Goal: Communication & Community: Share content

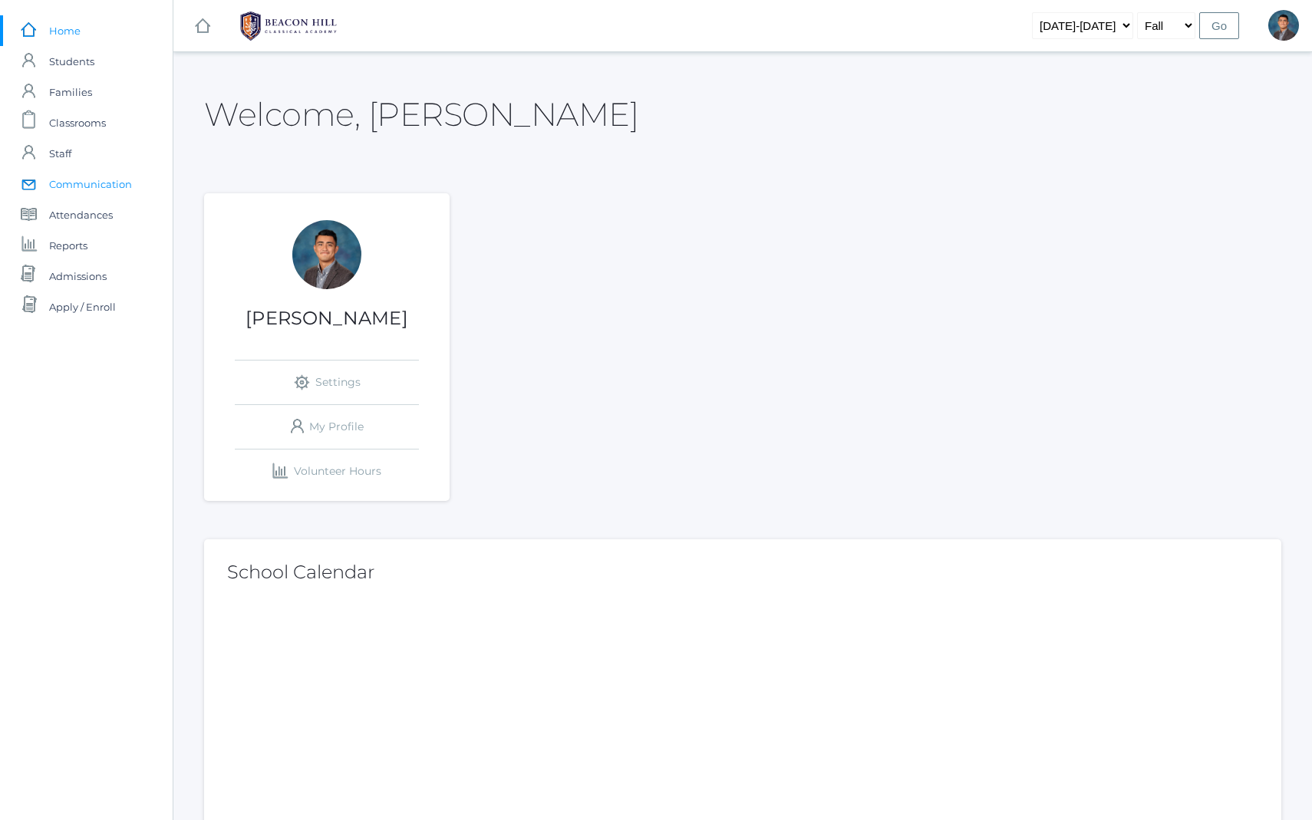
click at [107, 188] on span "Communication" at bounding box center [90, 184] width 83 height 31
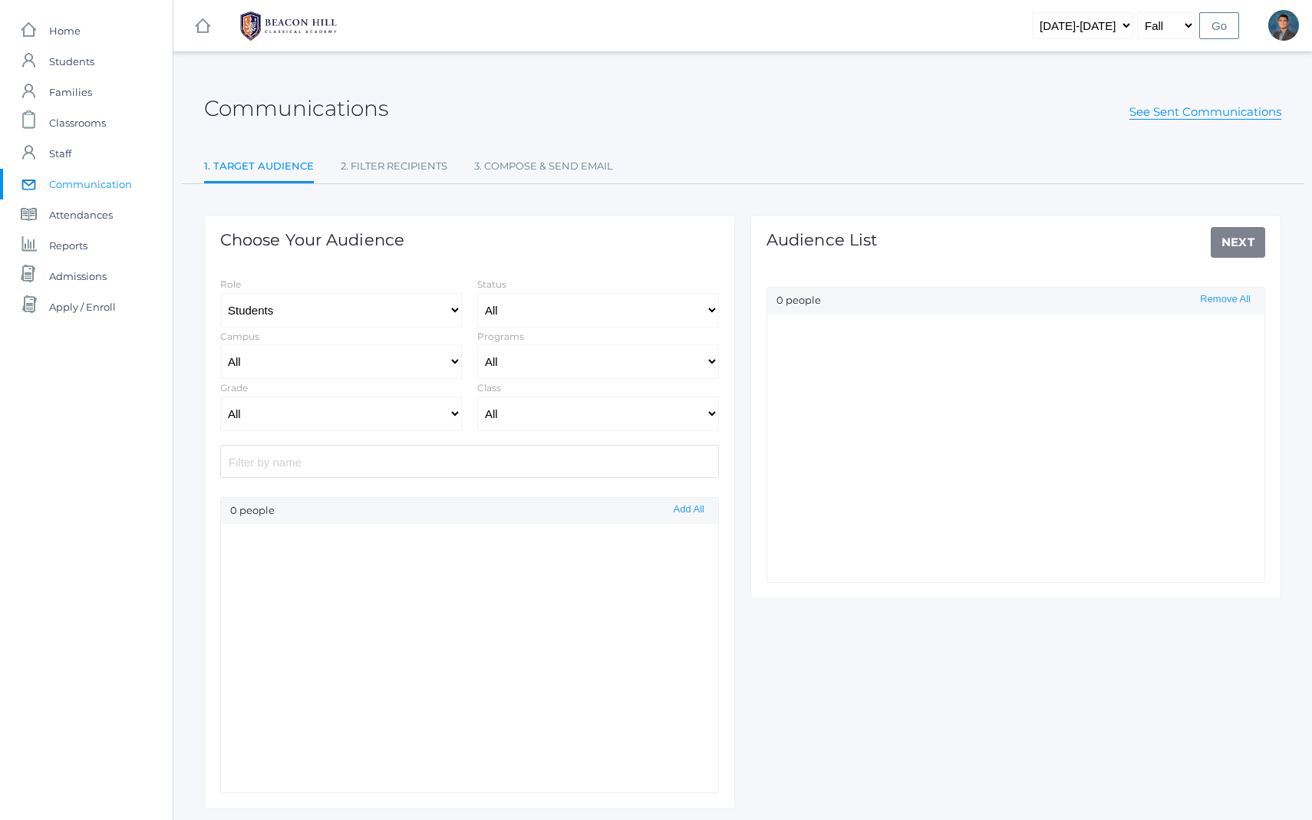
select select "Enrolled"
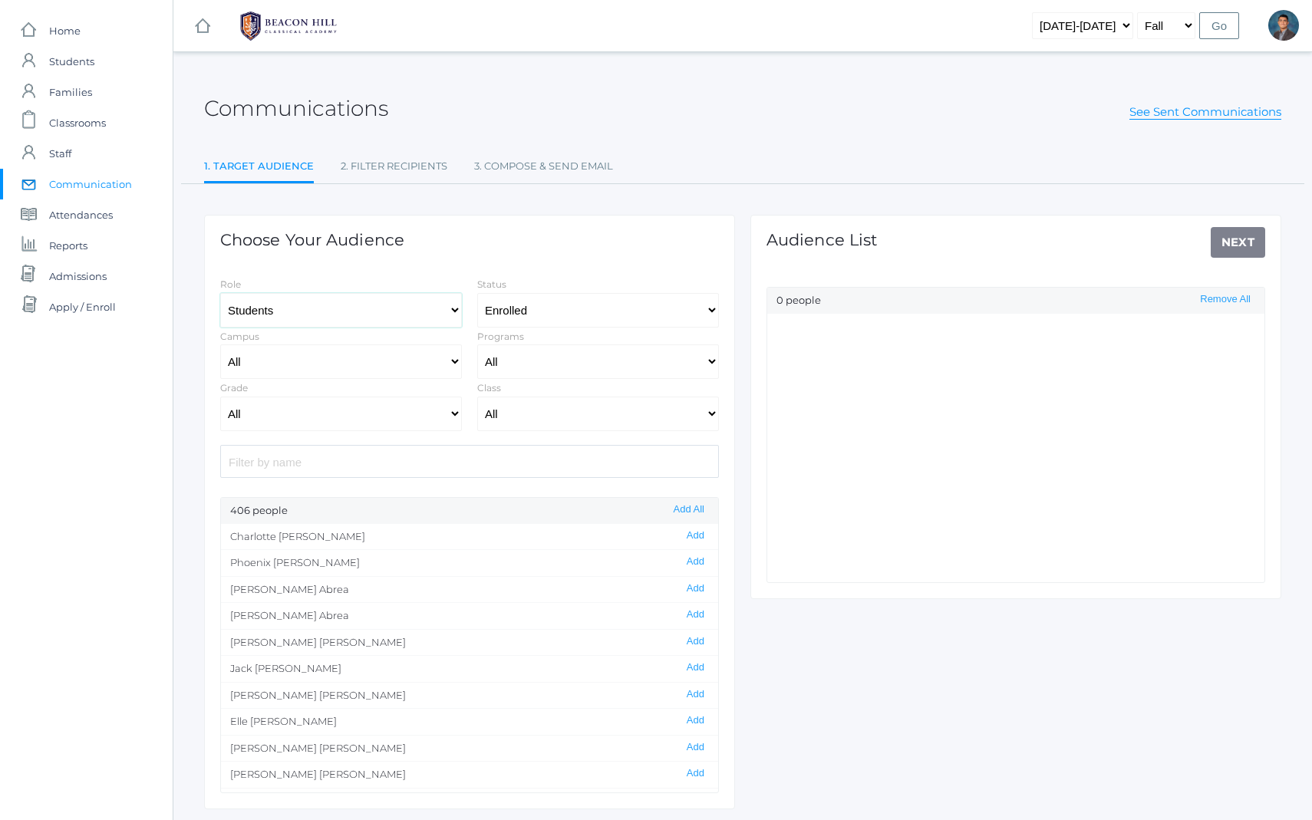
click at [362, 302] on select "Students Staff" at bounding box center [341, 310] width 242 height 35
click at [220, 293] on select "Students Staff" at bounding box center [341, 310] width 242 height 35
click at [364, 363] on select "All [GEOGRAPHIC_DATA]" at bounding box center [341, 361] width 242 height 35
click at [330, 421] on select "All Grammar - Kindergarten - 1st Grade - 2nd Grade - 3rd Grade - 4th Grade - 5t…" at bounding box center [341, 414] width 242 height 35
click at [220, 397] on select "All Grammar - Kindergarten - 1st Grade - 2nd Grade - 3rd Grade - 4th Grade - 5t…" at bounding box center [341, 414] width 242 height 35
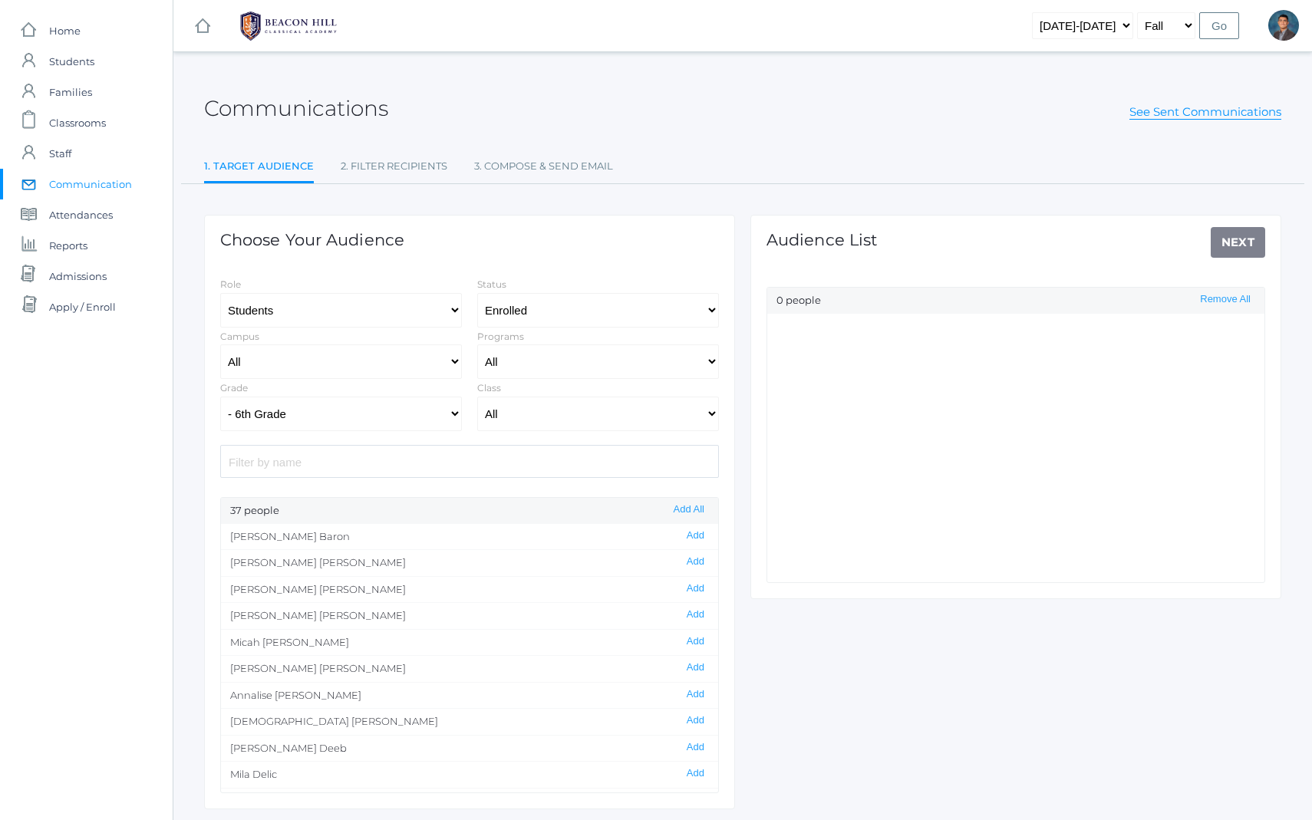
click at [366, 384] on div "Grade All Grammar - Kindergarten - 1st Grade - 2nd Grade - 3rd Grade - 4th Grad…" at bounding box center [340, 405] width 257 height 52
click at [354, 416] on select "All Grammar - Kindergarten - 1st Grade - 2nd Grade - 3rd Grade - 4th Grade - 5t…" at bounding box center [341, 414] width 242 height 35
click at [220, 397] on select "All Grammar - Kindergarten - 1st Grade - 2nd Grade - 3rd Grade - 4th Grade - 5t…" at bounding box center [341, 414] width 242 height 35
click at [334, 432] on div "Choose Your Audience Role Students Staff Status All Enrolled Limbo Campus All U…" at bounding box center [469, 512] width 531 height 594
click at [329, 419] on select "All Grammar - Kindergarten - 1st Grade - 2nd Grade - 3rd Grade - 4th Grade - 5t…" at bounding box center [341, 414] width 242 height 35
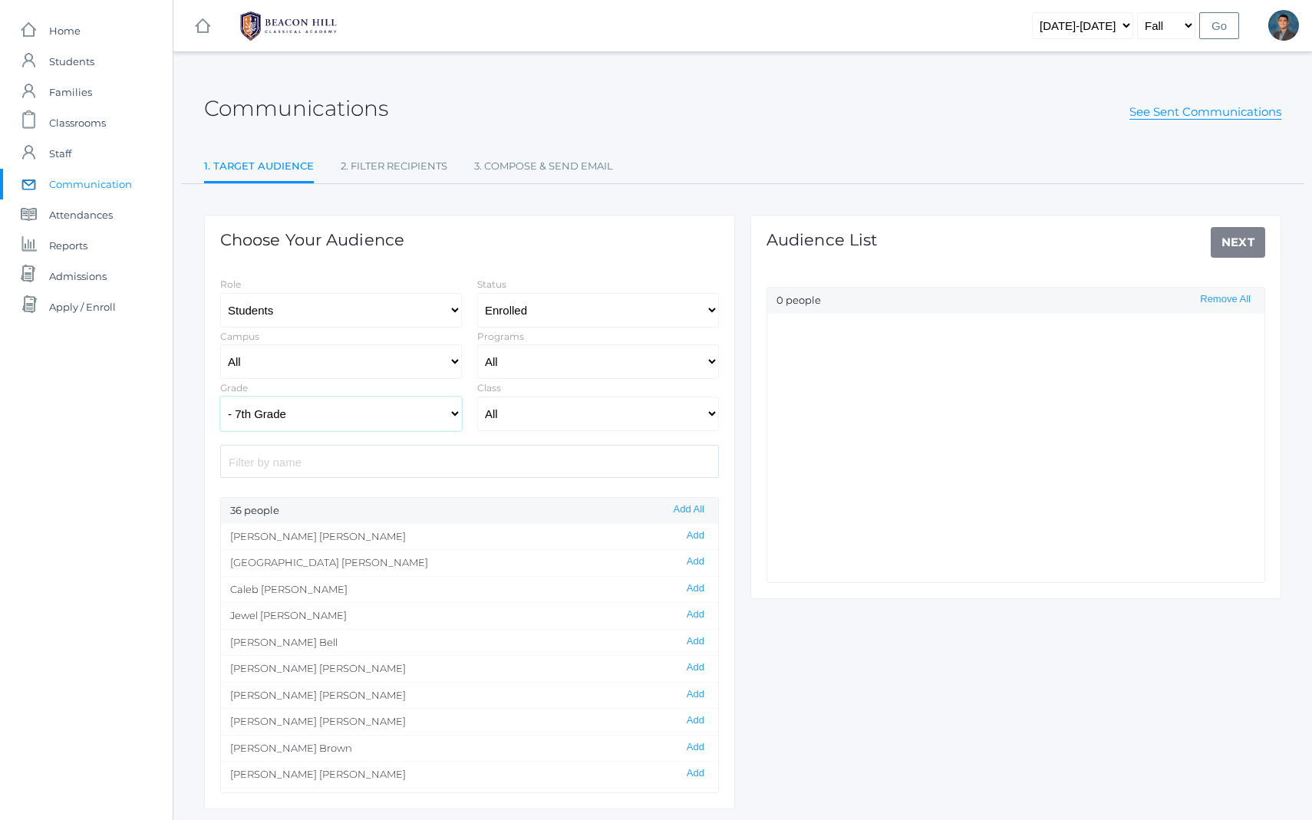
select select "9"
click at [220, 397] on select "All Grammar - Kindergarten - 1st Grade - 2nd Grade - 3rd Grade - 4th Grade - 5t…" at bounding box center [341, 414] width 242 height 35
click at [690, 588] on button "Add" at bounding box center [695, 591] width 27 height 13
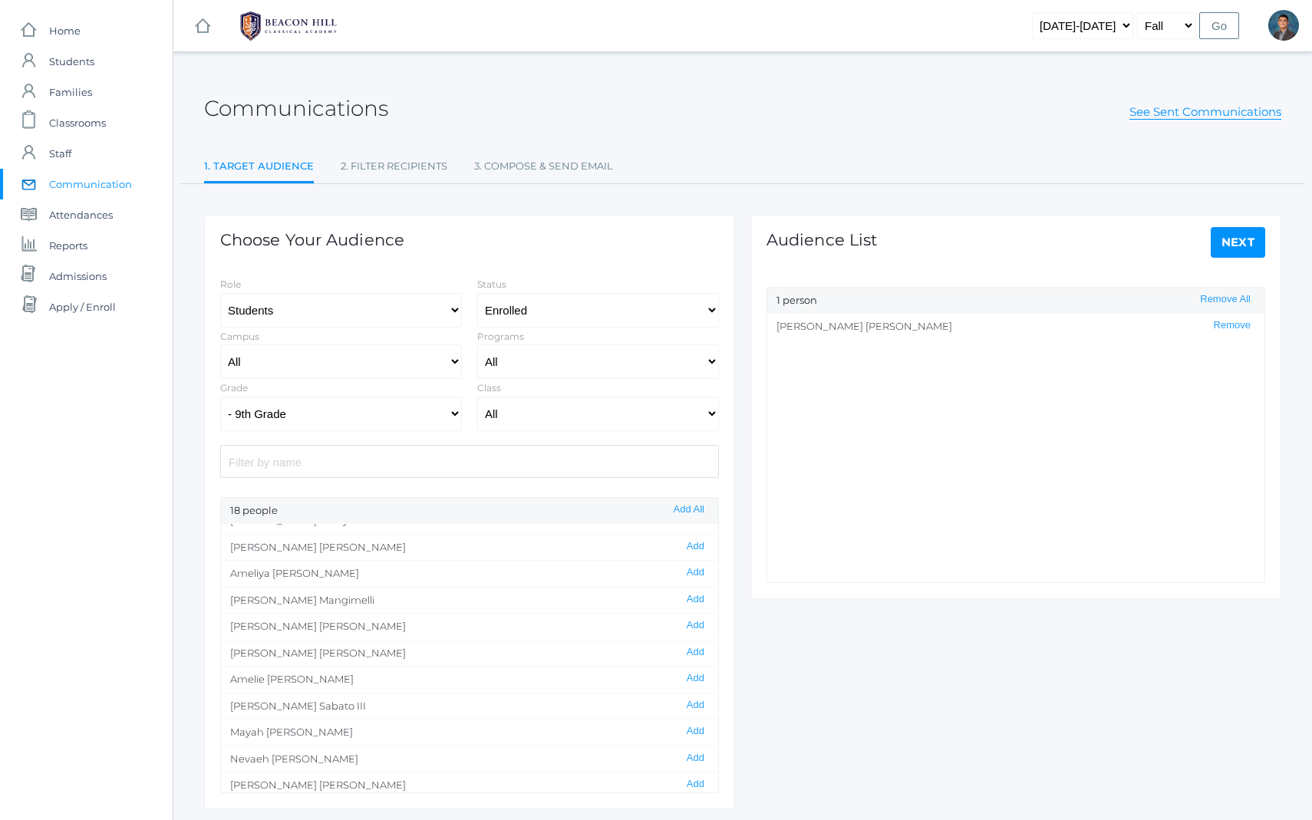
scroll to position [207, 0]
click at [700, 728] on button "Add" at bounding box center [695, 725] width 27 height 13
click at [1237, 254] on link "Next" at bounding box center [1237, 242] width 55 height 31
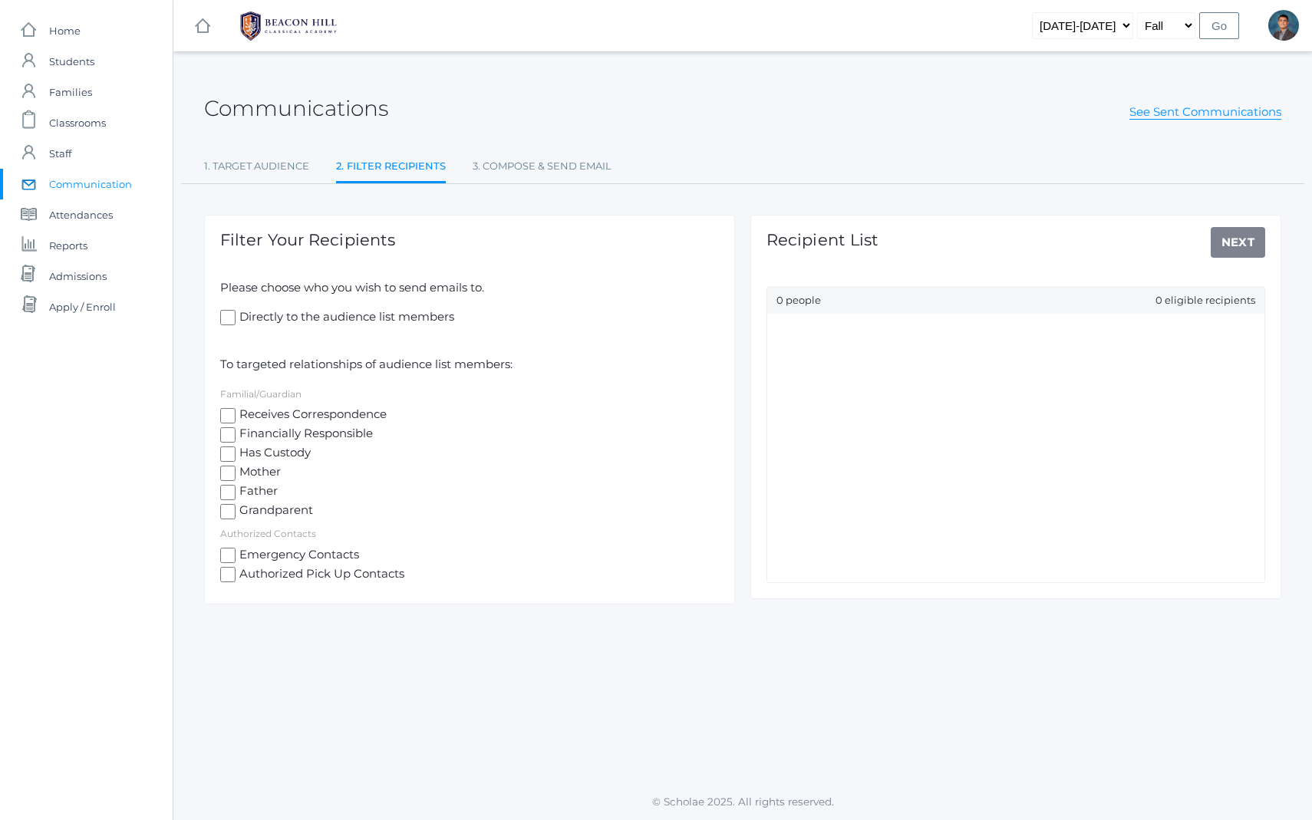
click at [260, 473] on span "Mother" at bounding box center [257, 472] width 45 height 19
click at [235, 473] on input "Mother" at bounding box center [227, 473] width 15 height 15
checkbox input "true"
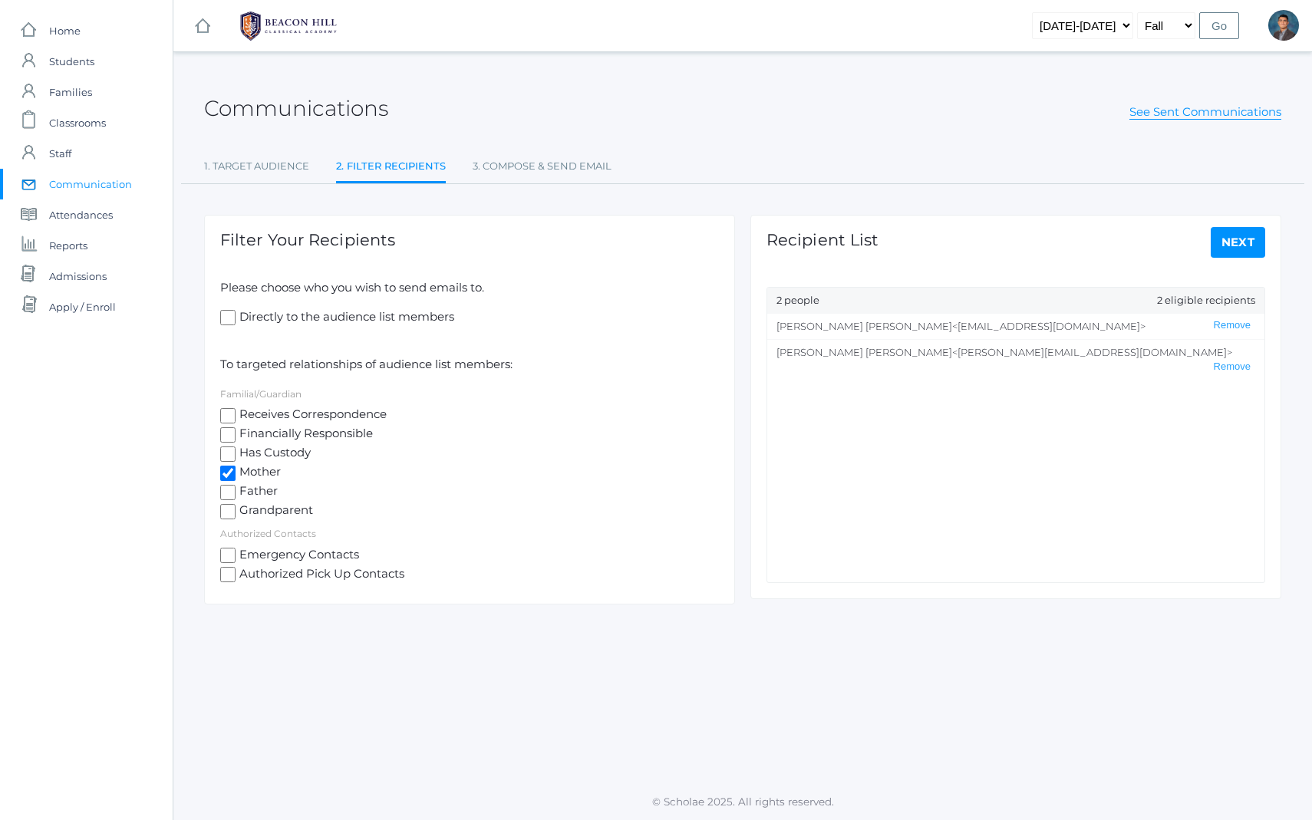
click at [260, 492] on span "Father" at bounding box center [256, 492] width 42 height 19
click at [235, 492] on input "Father" at bounding box center [227, 492] width 15 height 15
checkbox input "true"
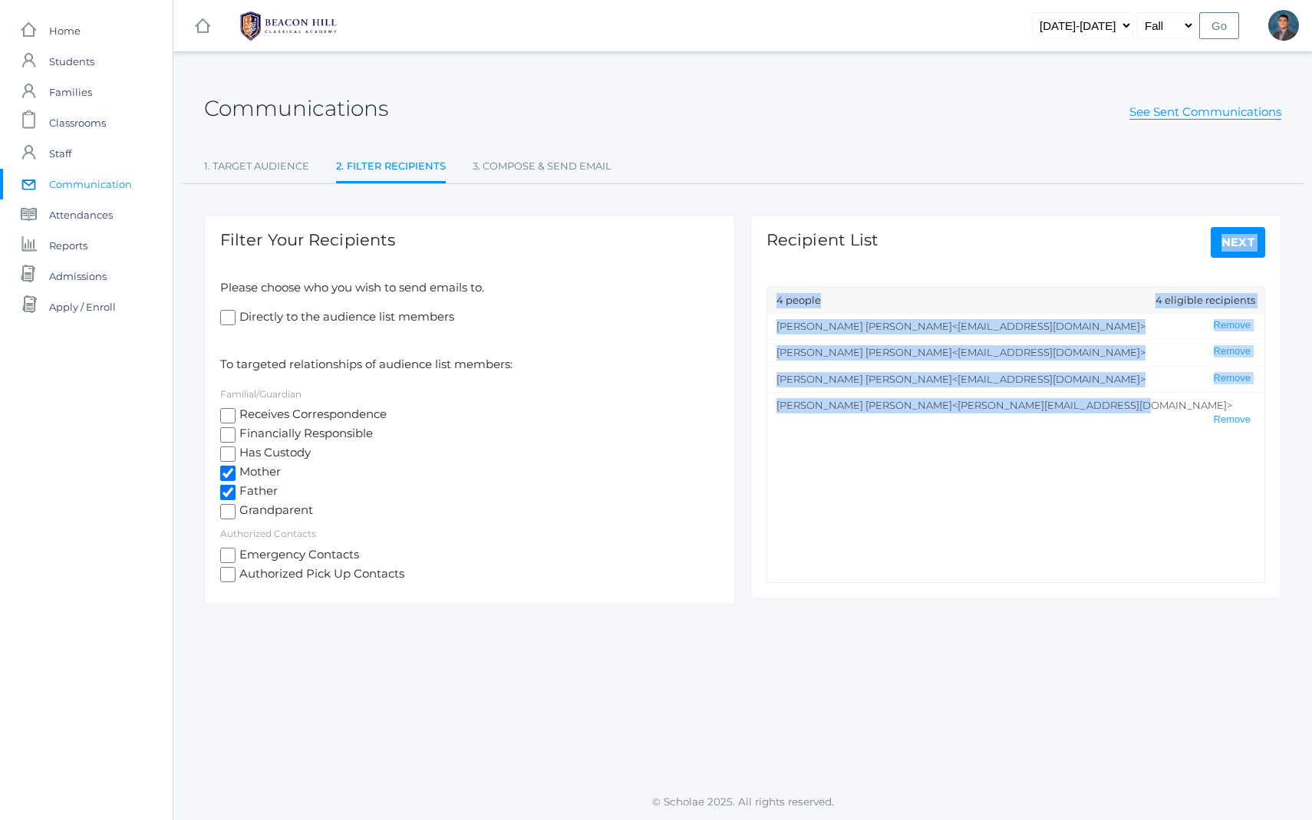
drag, startPoint x: 851, startPoint y: 265, endPoint x: 1006, endPoint y: 466, distance: 253.8
click at [1003, 463] on div "Recipient List Next 4 people 4 eligible recipients [PERSON_NAME] <[EMAIL_ADDRES…" at bounding box center [1015, 407] width 531 height 384
click at [1006, 466] on ul "[PERSON_NAME] <[EMAIL_ADDRESS][DOMAIN_NAME]> Remove [PERSON_NAME] <[EMAIL_ADDRE…" at bounding box center [1015, 448] width 497 height 268
drag, startPoint x: 1026, startPoint y: 371, endPoint x: 1061, endPoint y: 465, distance: 100.7
click at [1060, 461] on div "Recipient List Next 4 people 4 eligible recipients [PERSON_NAME] <[EMAIL_ADDRES…" at bounding box center [1015, 407] width 531 height 384
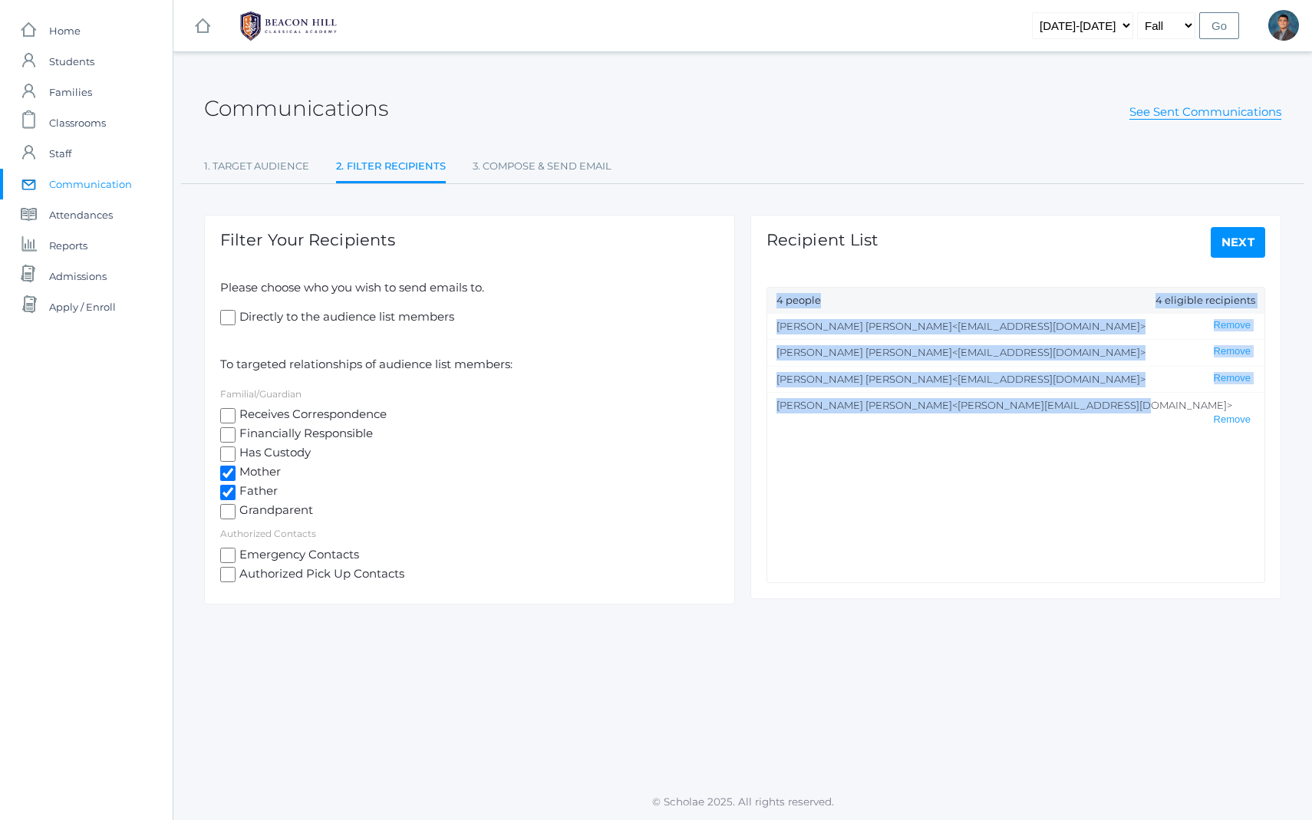
click at [1061, 465] on ul "[PERSON_NAME] <[EMAIL_ADDRESS][DOMAIN_NAME]> Remove [PERSON_NAME] <[EMAIL_ADDRE…" at bounding box center [1015, 448] width 497 height 268
